Goal: Task Accomplishment & Management: Manage account settings

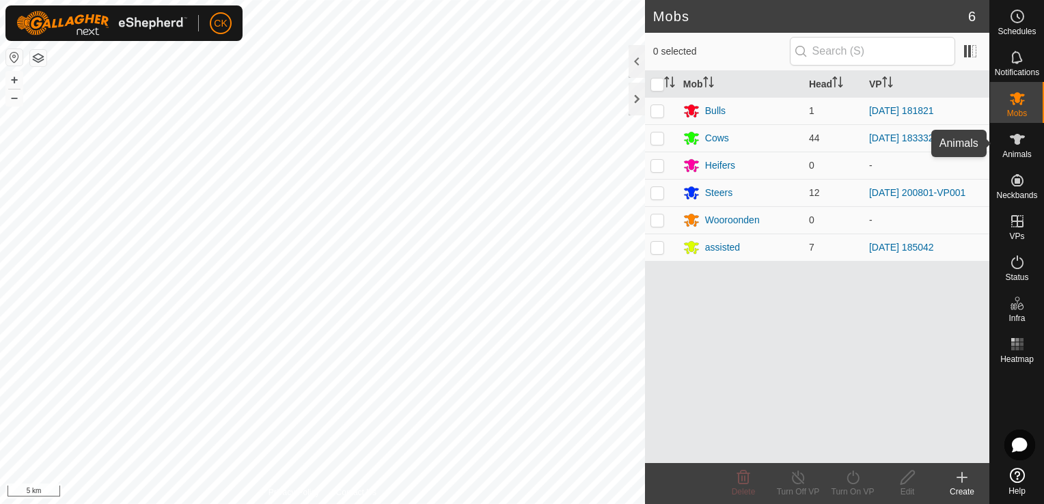
click at [1017, 138] on icon at bounding box center [1017, 139] width 15 height 11
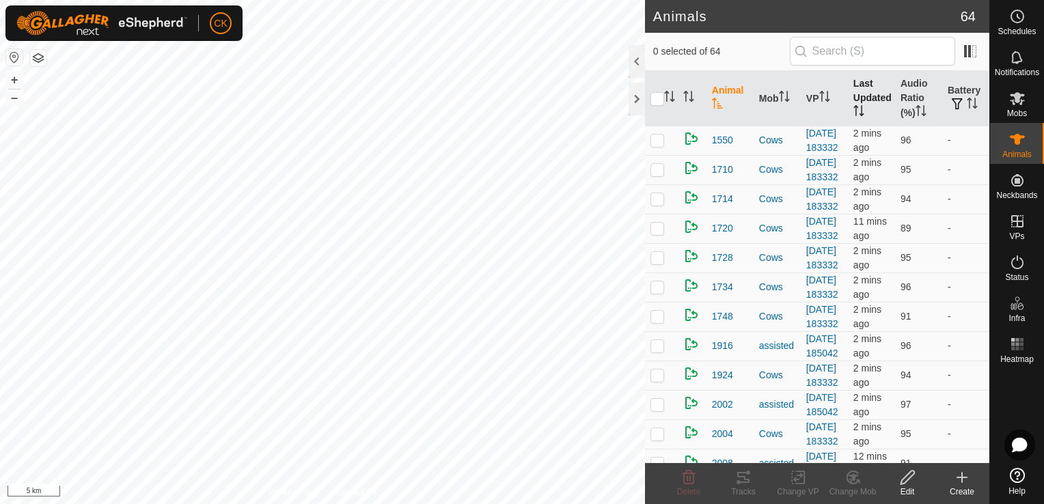
click at [851, 96] on th "Last Updated" at bounding box center [871, 98] width 47 height 55
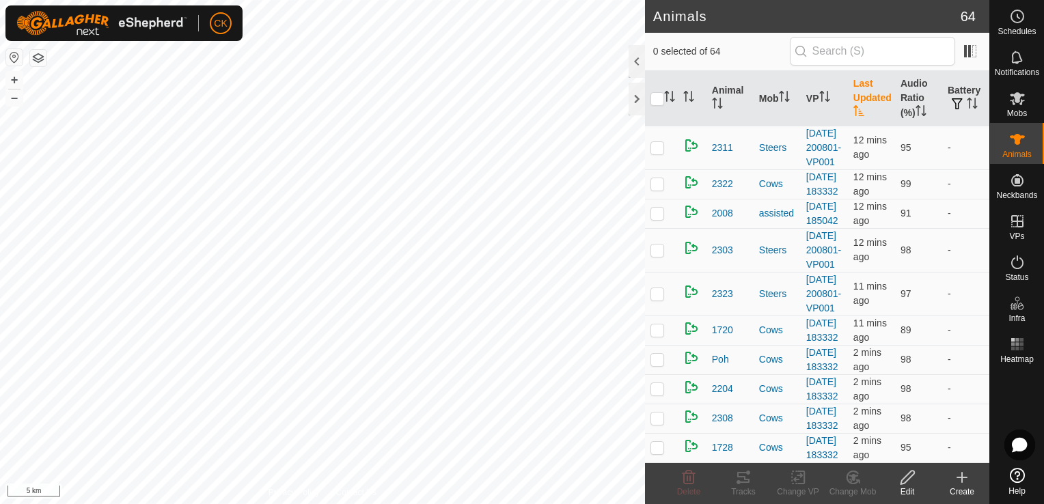
click at [851, 96] on th "Last Updated" at bounding box center [871, 98] width 47 height 55
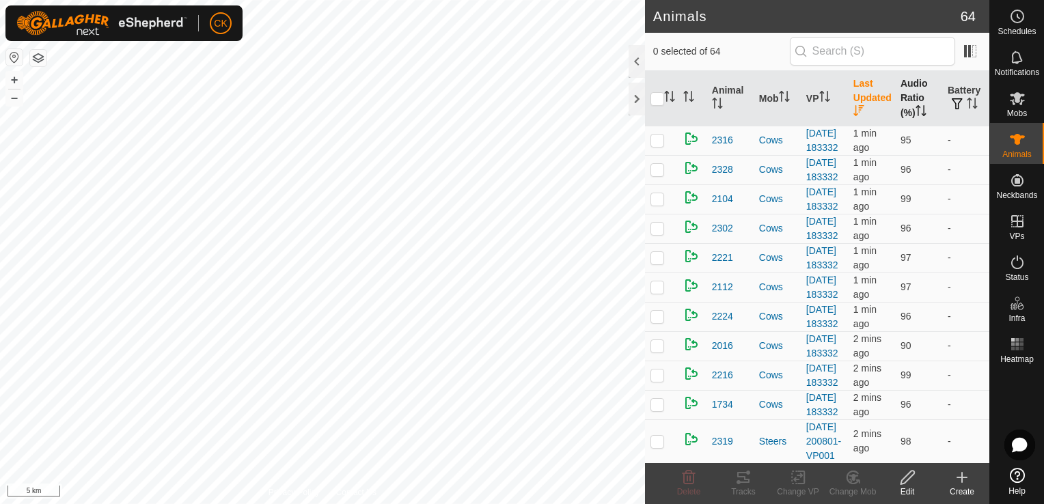
click at [901, 93] on th "Audio Ratio (%)" at bounding box center [918, 98] width 47 height 55
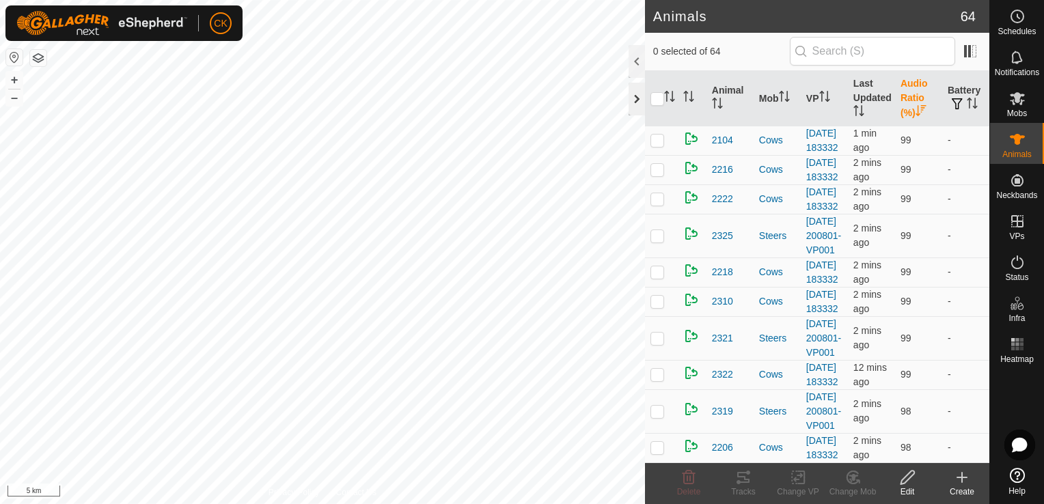
click at [640, 101] on div at bounding box center [636, 99] width 16 height 33
